Goal: Task Accomplishment & Management: Manage account settings

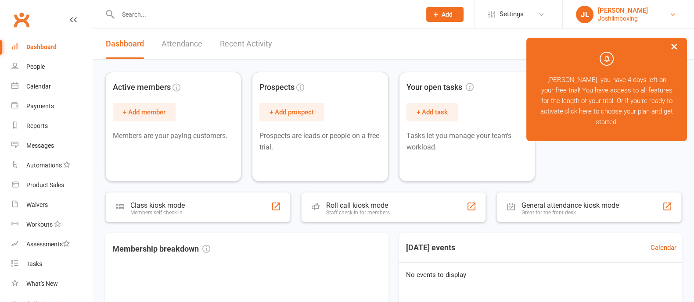
click at [604, 10] on div "[PERSON_NAME]" at bounding box center [622, 11] width 50 height 8
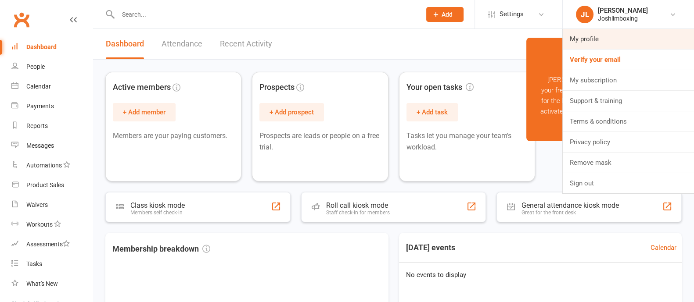
click at [583, 39] on link "My profile" at bounding box center [627, 39] width 131 height 20
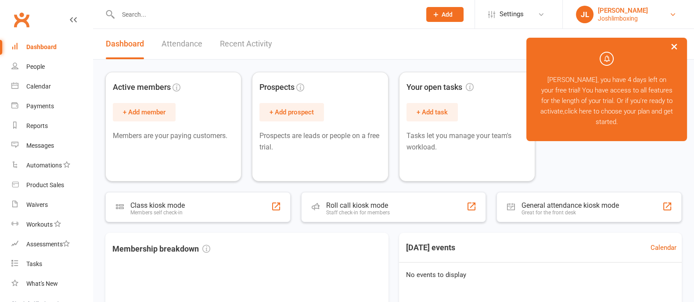
click at [604, 13] on div "[PERSON_NAME]" at bounding box center [622, 11] width 50 height 8
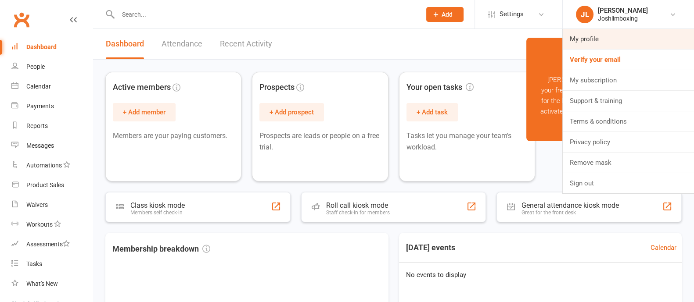
click at [584, 38] on link "My profile" at bounding box center [627, 39] width 131 height 20
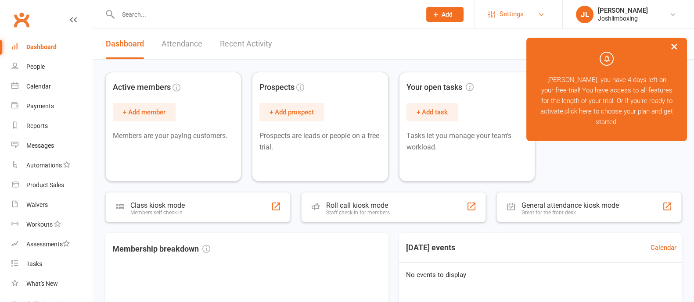
click at [504, 12] on span "Settings" at bounding box center [511, 14] width 24 height 20
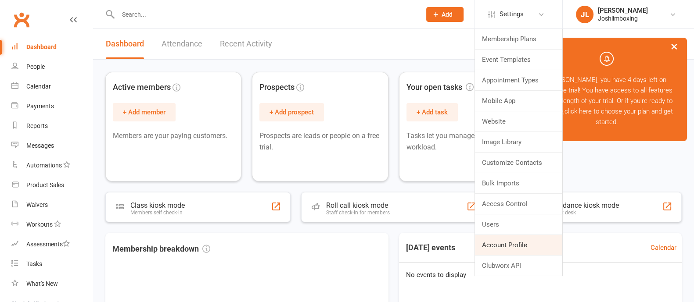
click at [501, 248] on link "Account Profile" at bounding box center [518, 245] width 87 height 20
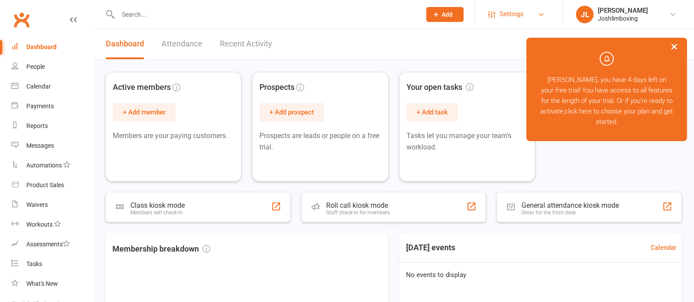
click at [525, 18] on link "Settings" at bounding box center [518, 14] width 61 height 20
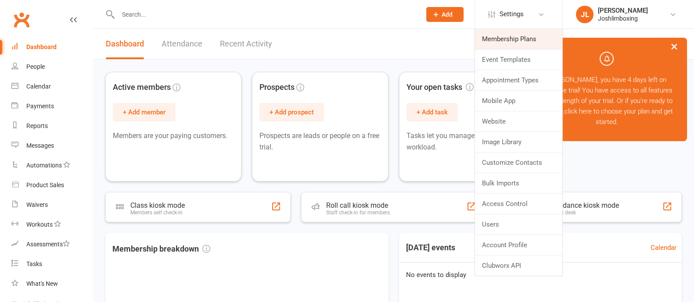
click at [505, 43] on link "Membership Plans" at bounding box center [518, 39] width 87 height 20
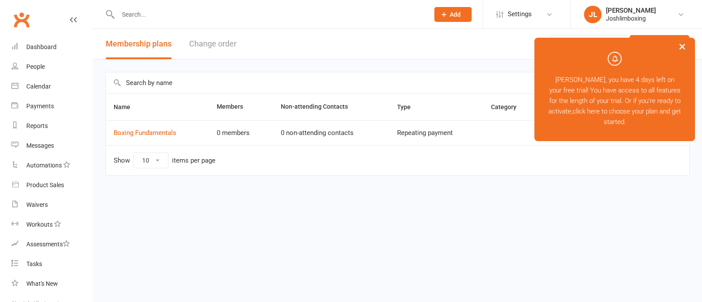
click at [685, 47] on button "×" at bounding box center [682, 46] width 16 height 19
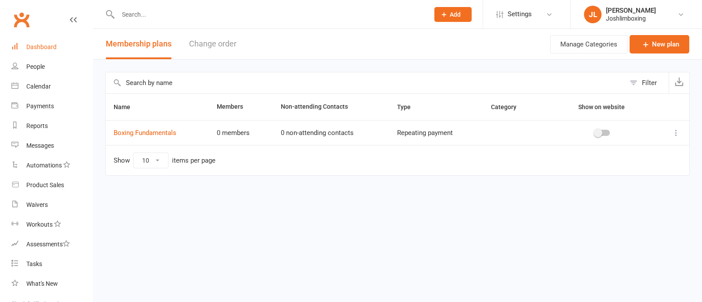
click at [29, 48] on div "Dashboard" at bounding box center [41, 46] width 30 height 7
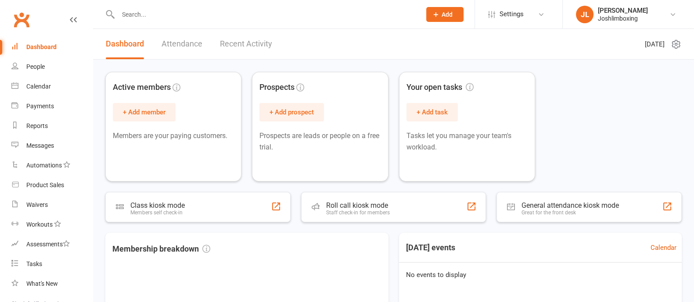
click at [70, 18] on icon at bounding box center [73, 19] width 7 height 7
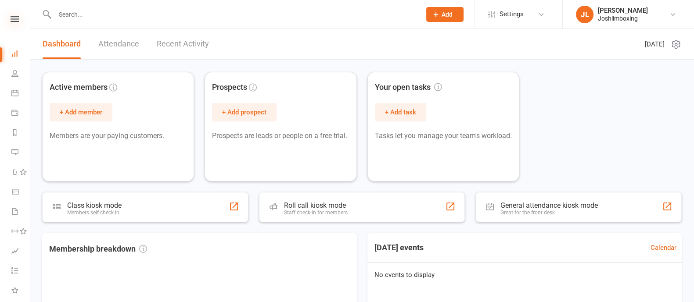
click at [11, 19] on icon at bounding box center [15, 19] width 8 height 6
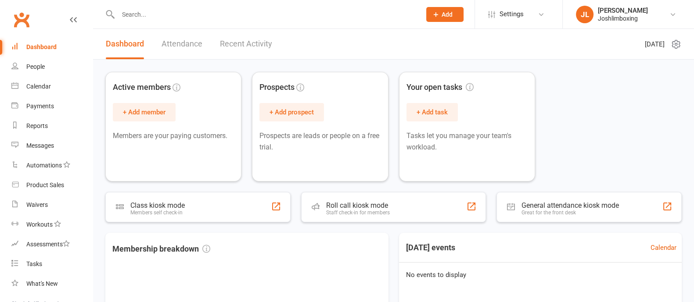
click at [70, 20] on icon at bounding box center [73, 19] width 7 height 7
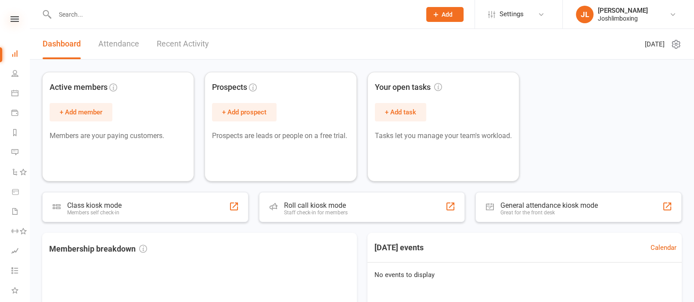
click at [11, 19] on icon at bounding box center [15, 19] width 8 height 6
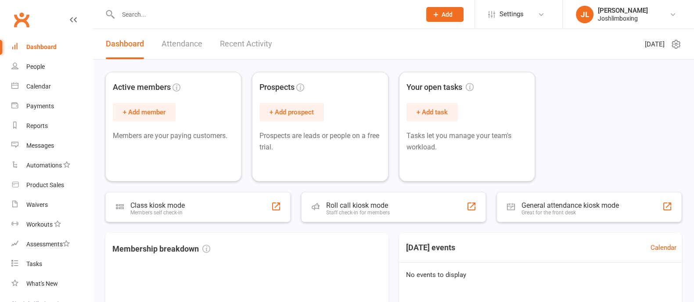
click at [577, 118] on div "Active members + Add member Members are your paying customers. Prospects + Add …" at bounding box center [393, 127] width 576 height 110
click at [70, 21] on icon at bounding box center [73, 19] width 7 height 7
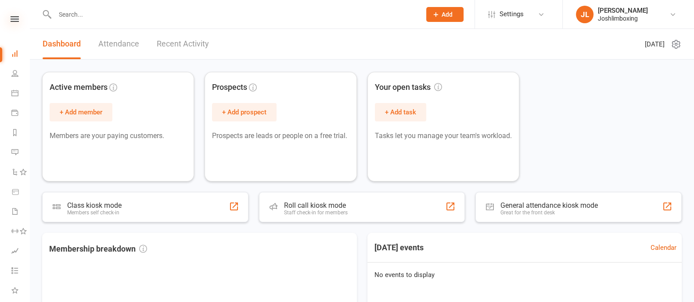
click at [11, 20] on icon at bounding box center [15, 19] width 8 height 6
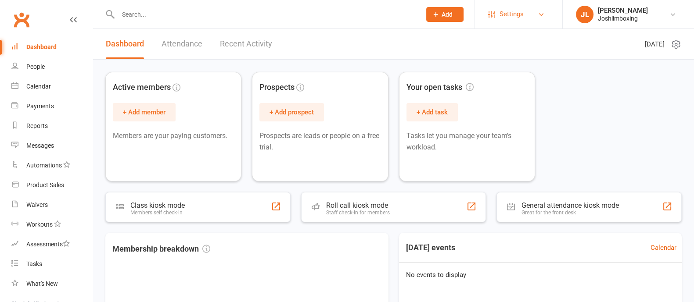
click at [513, 19] on span "Settings" at bounding box center [511, 14] width 24 height 20
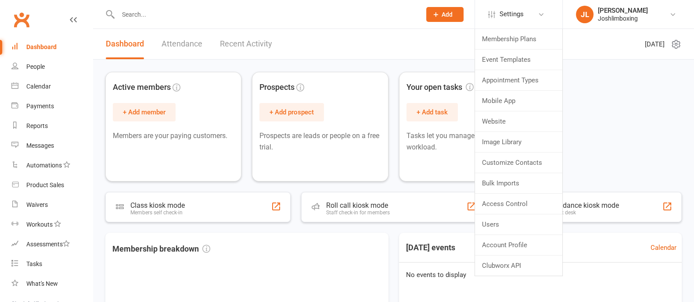
click at [386, 43] on header "Dashboard Attendance Recent Activity [DATE]" at bounding box center [393, 44] width 601 height 31
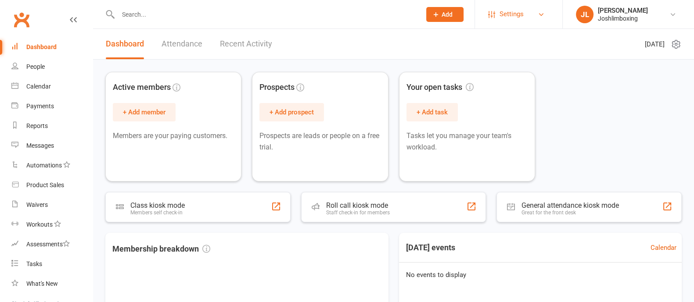
click at [520, 14] on span "Settings" at bounding box center [511, 14] width 24 height 20
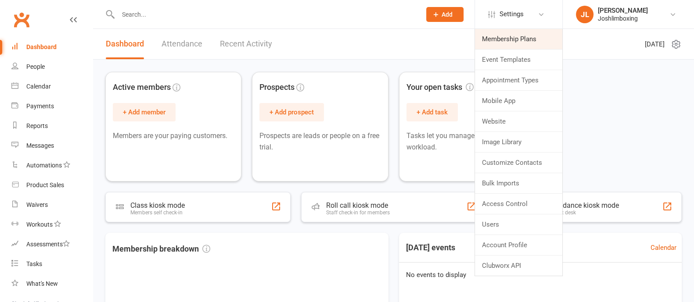
click at [509, 40] on link "Membership Plans" at bounding box center [518, 39] width 87 height 20
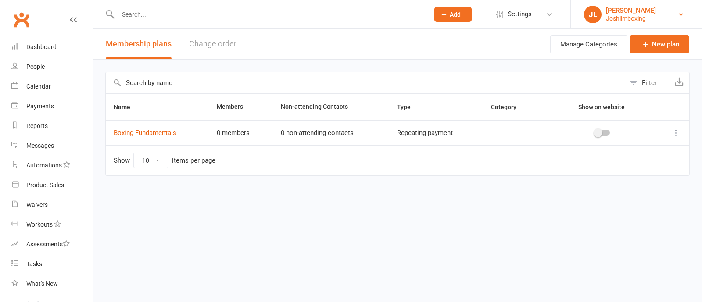
click at [622, 23] on link "[PERSON_NAME] Joshlimboxing" at bounding box center [636, 15] width 105 height 18
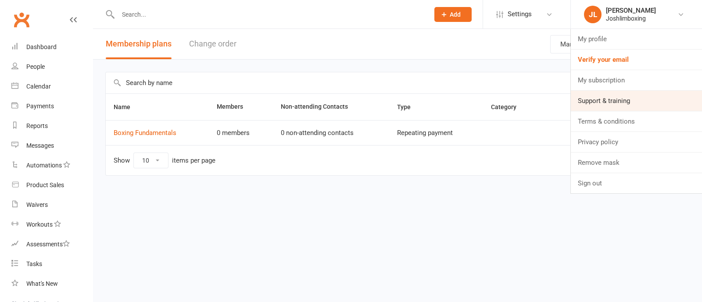
click at [604, 92] on link "Support & training" at bounding box center [636, 101] width 131 height 20
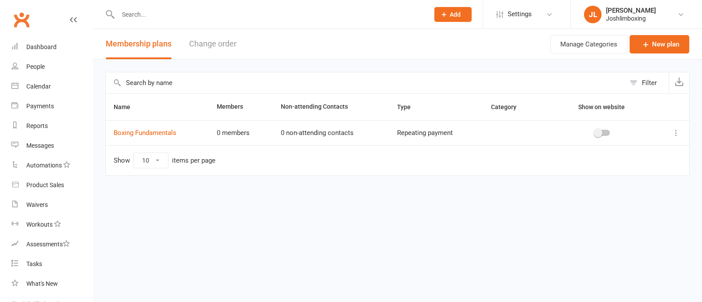
click at [629, 8] on div "[PERSON_NAME]" at bounding box center [631, 11] width 50 height 8
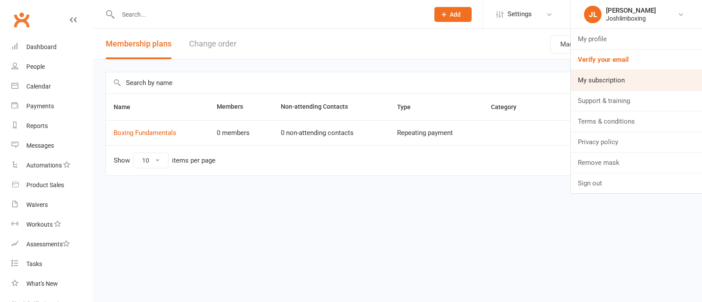
click at [603, 79] on link "My subscription" at bounding box center [636, 80] width 131 height 20
